Goal: Connect with others: Connect with other users

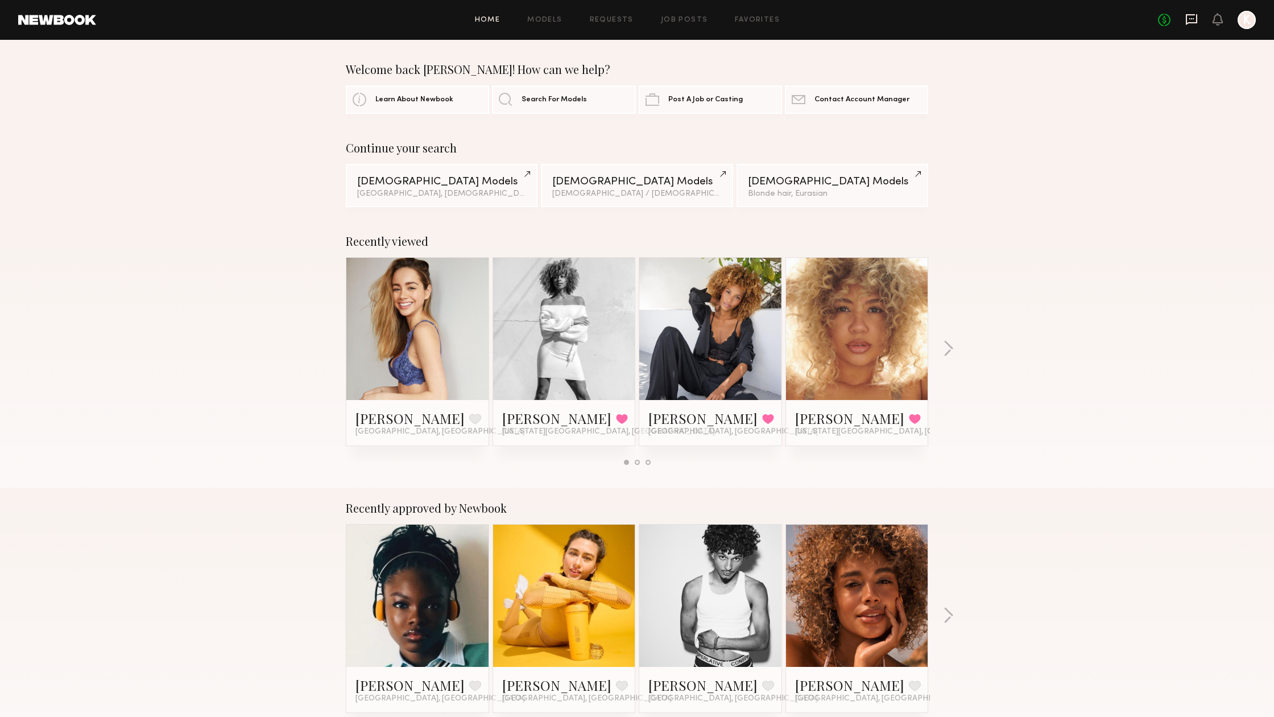
click at [1190, 17] on icon at bounding box center [1191, 19] width 13 height 13
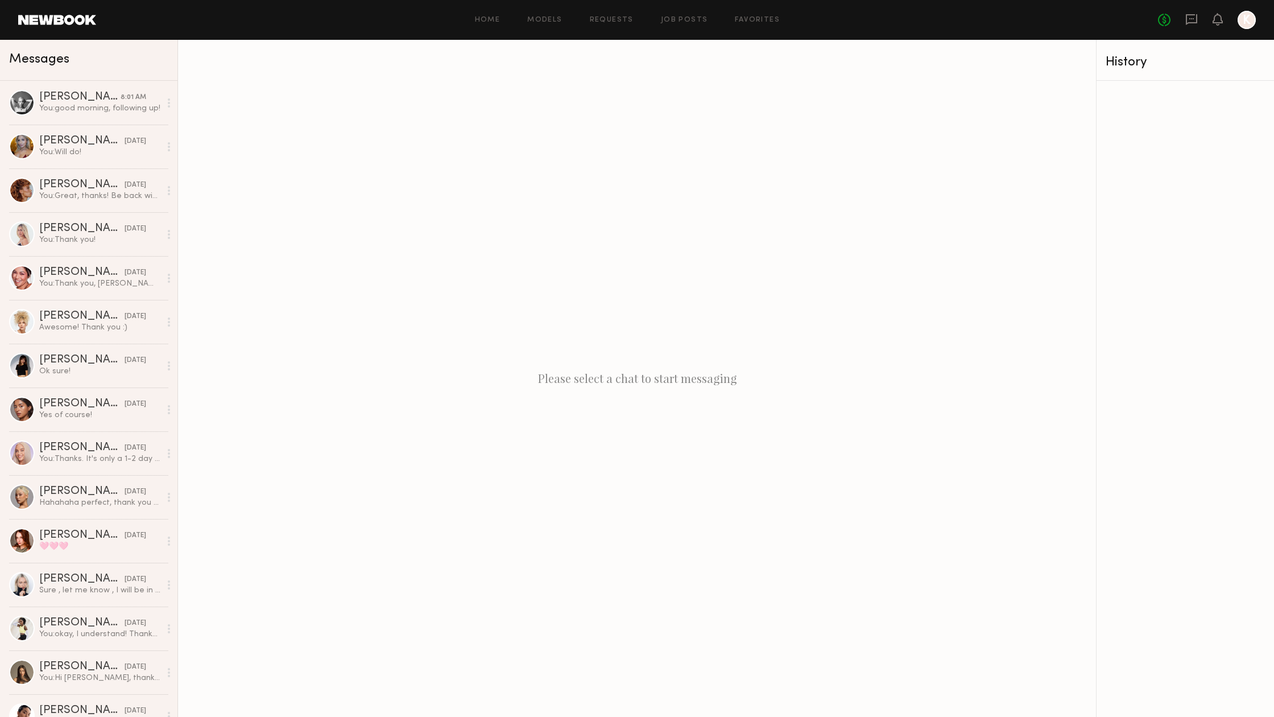
click at [457, 61] on div "Please select a chat to start messaging" at bounding box center [637, 378] width 918 height 677
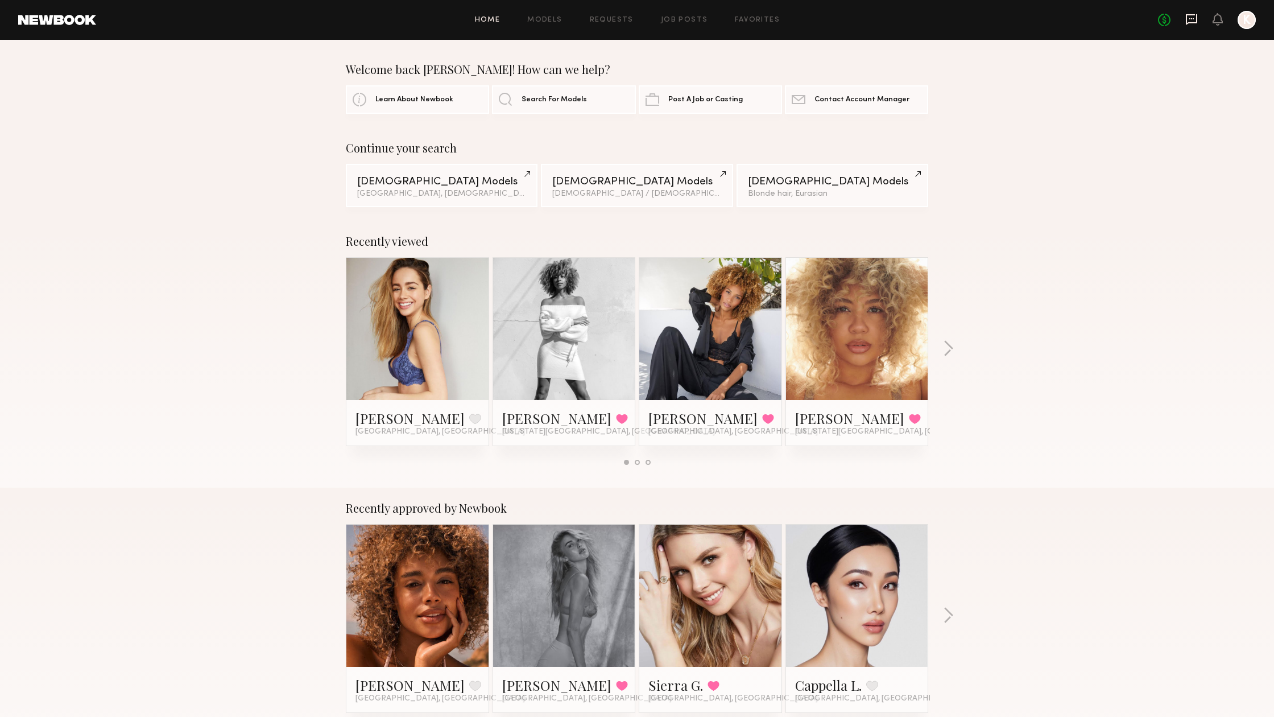
click at [1191, 18] on icon at bounding box center [1191, 18] width 5 height 1
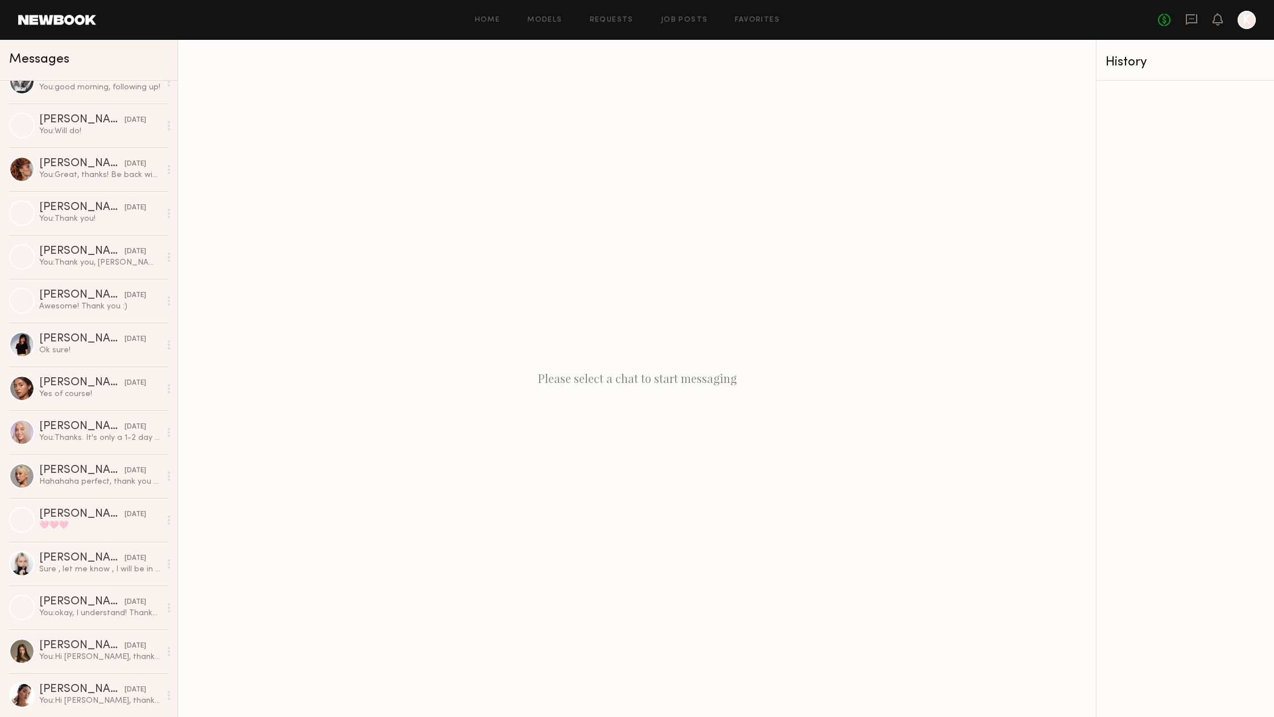
scroll to position [21, 0]
